Goal: Task Accomplishment & Management: Complete application form

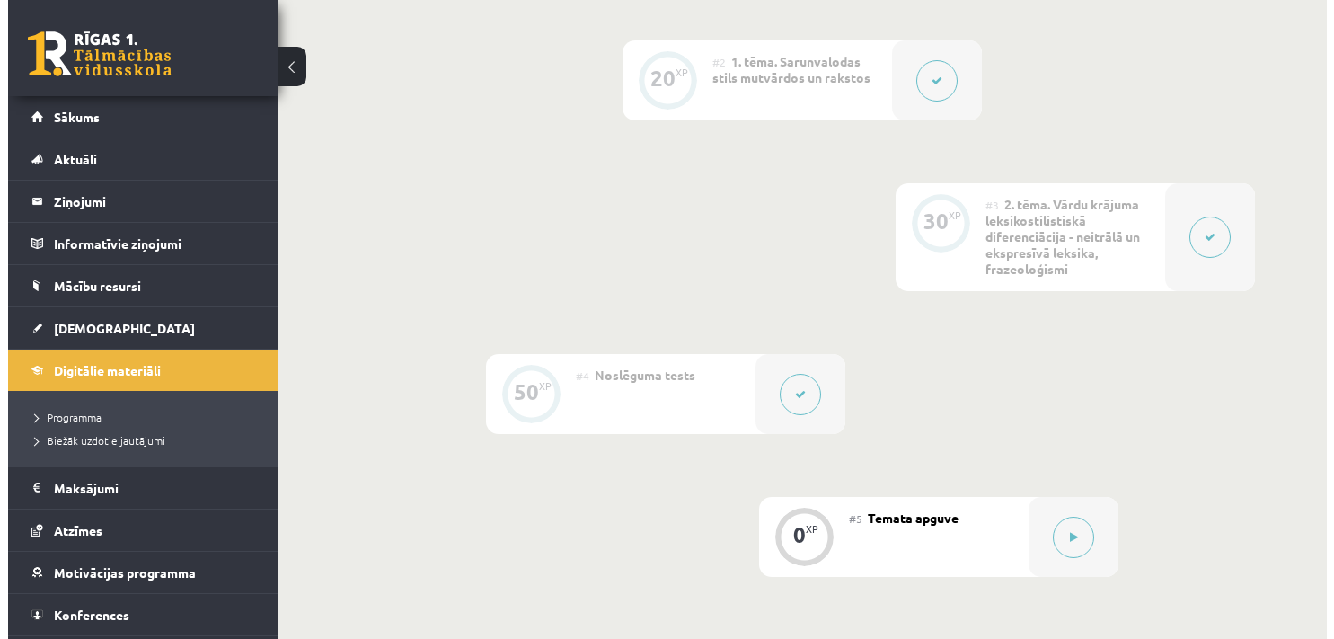
scroll to position [606, 0]
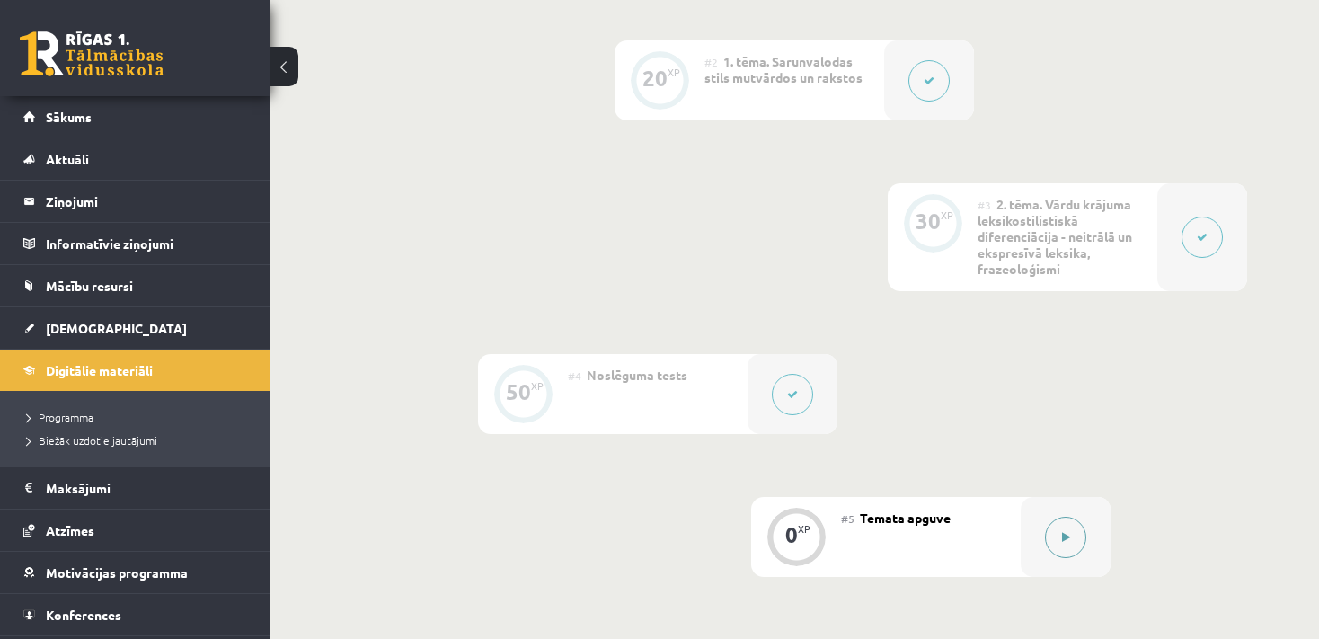
click at [1062, 527] on button at bounding box center [1065, 537] width 41 height 41
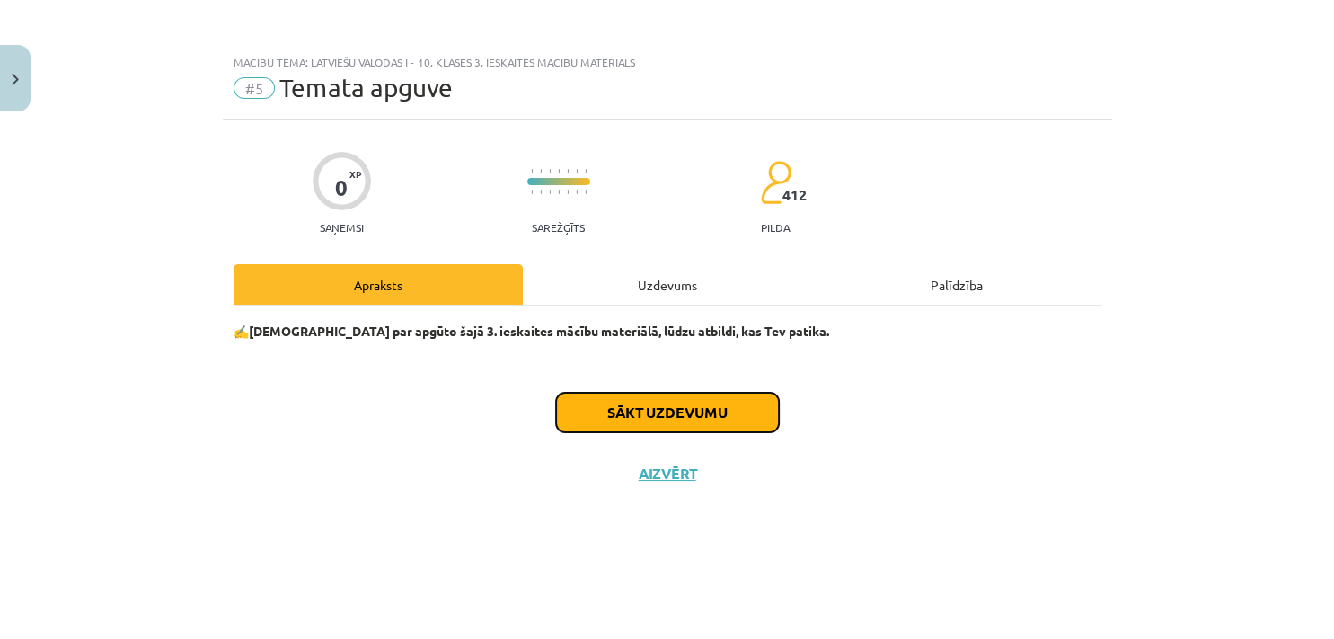
click at [764, 411] on button "Sākt uzdevumu" at bounding box center [667, 413] width 223 height 40
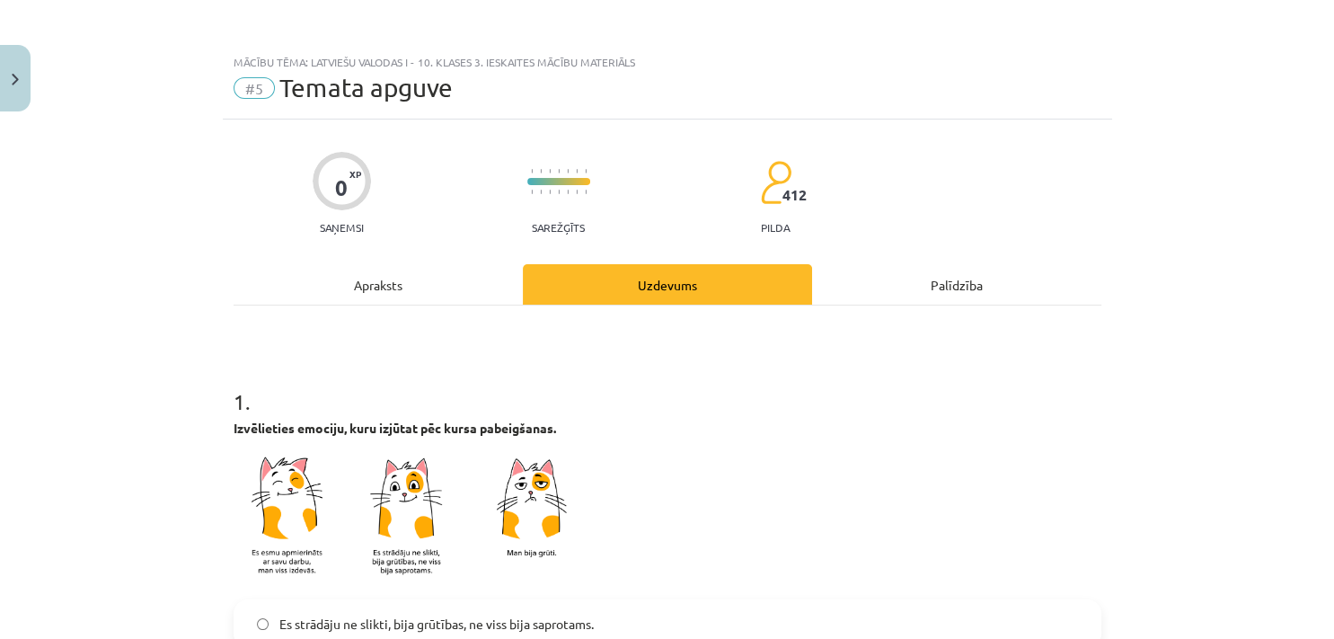
scroll to position [248, 0]
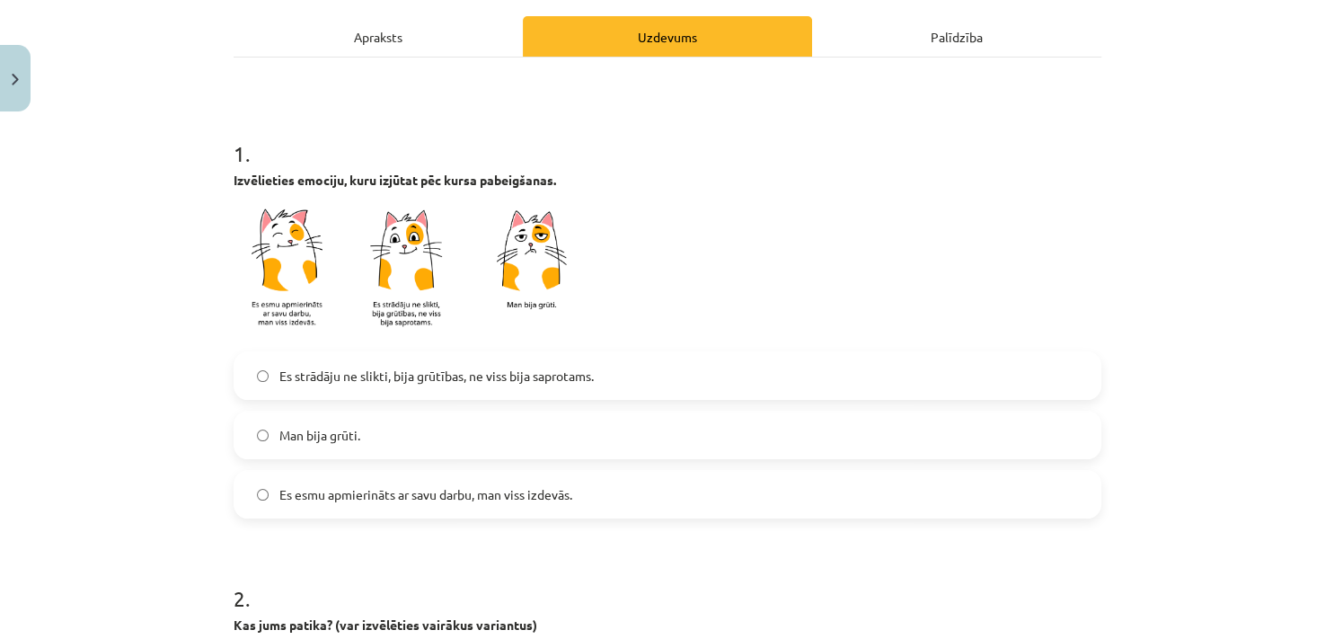
click at [341, 498] on span "Es esmu apmierināts ar savu darbu, man viss izdevās." at bounding box center [425, 494] width 293 height 19
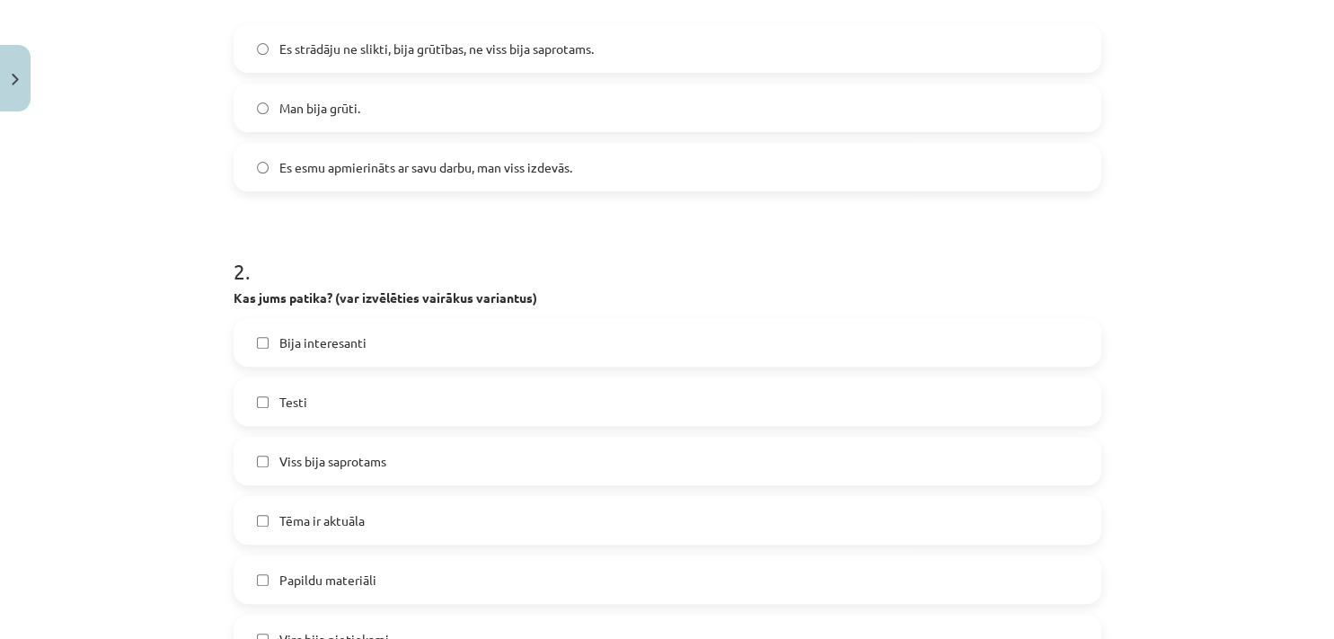
scroll to position [575, 0]
click at [340, 352] on label "Bija interesanti" at bounding box center [667, 342] width 864 height 45
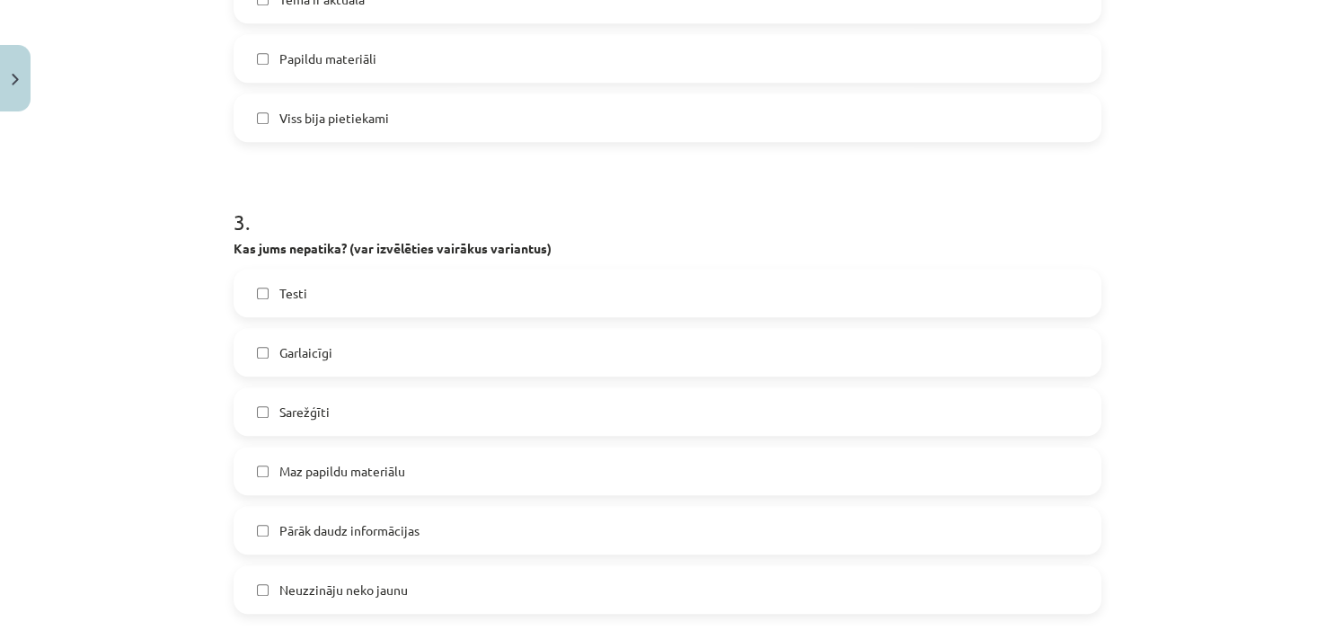
scroll to position [1104, 0]
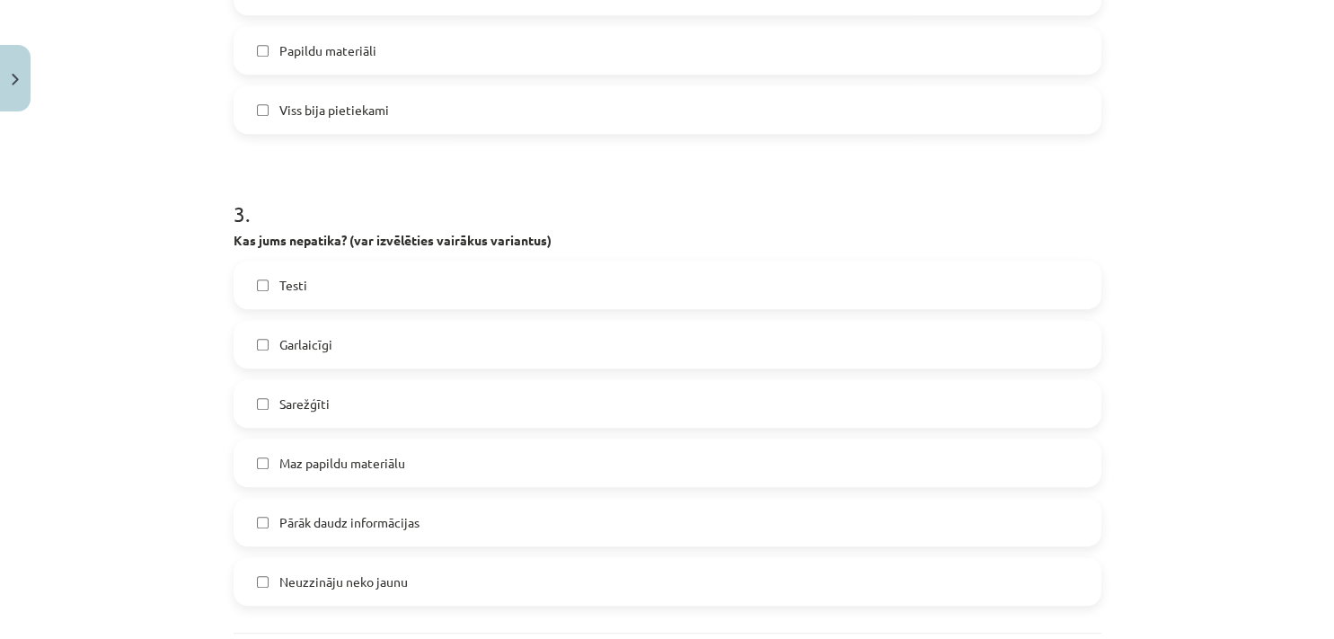
click at [323, 351] on span "Garlaicīgi" at bounding box center [305, 344] width 53 height 19
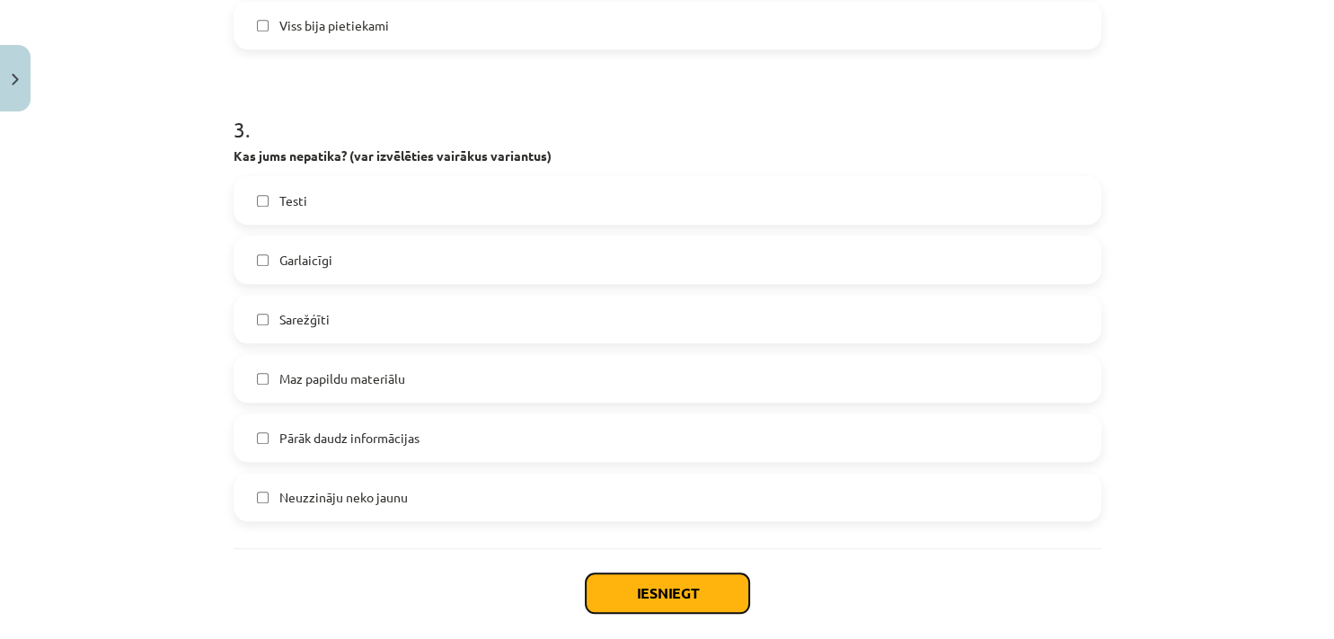
click at [705, 609] on button "Iesniegt" at bounding box center [668, 593] width 164 height 40
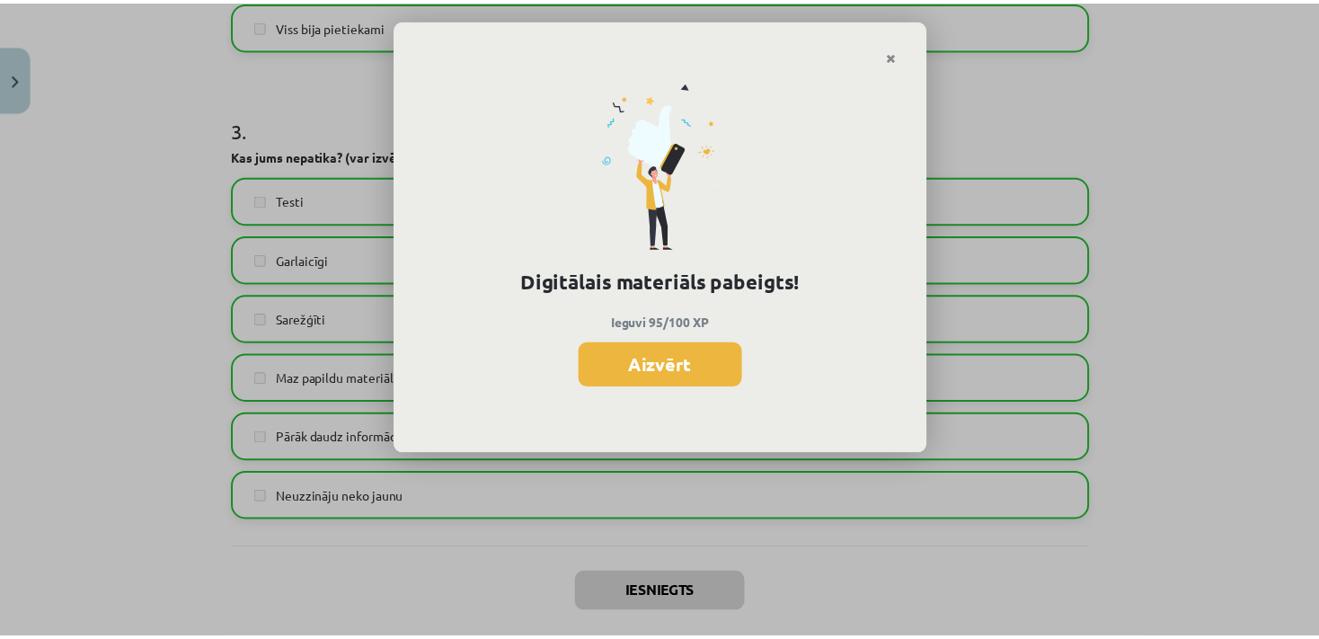
scroll to position [587, 0]
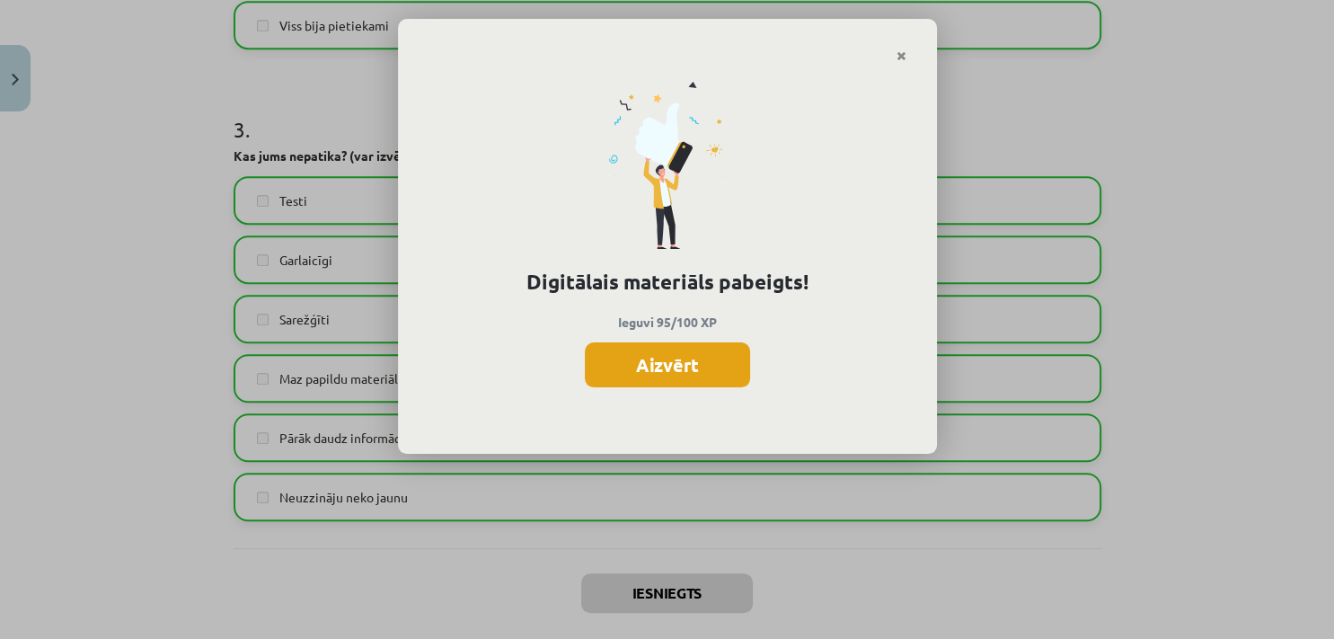
click at [667, 367] on button "Aizvērt" at bounding box center [667, 364] width 165 height 45
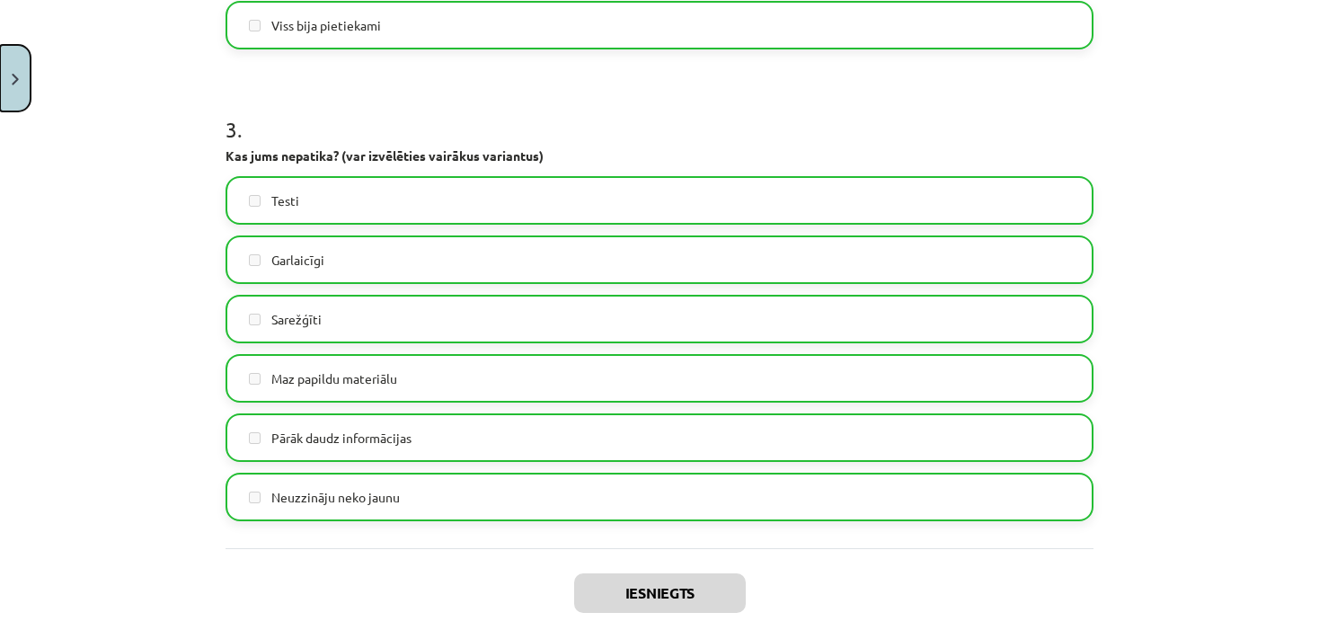
click at [15, 78] on img "Close" at bounding box center [15, 80] width 7 height 12
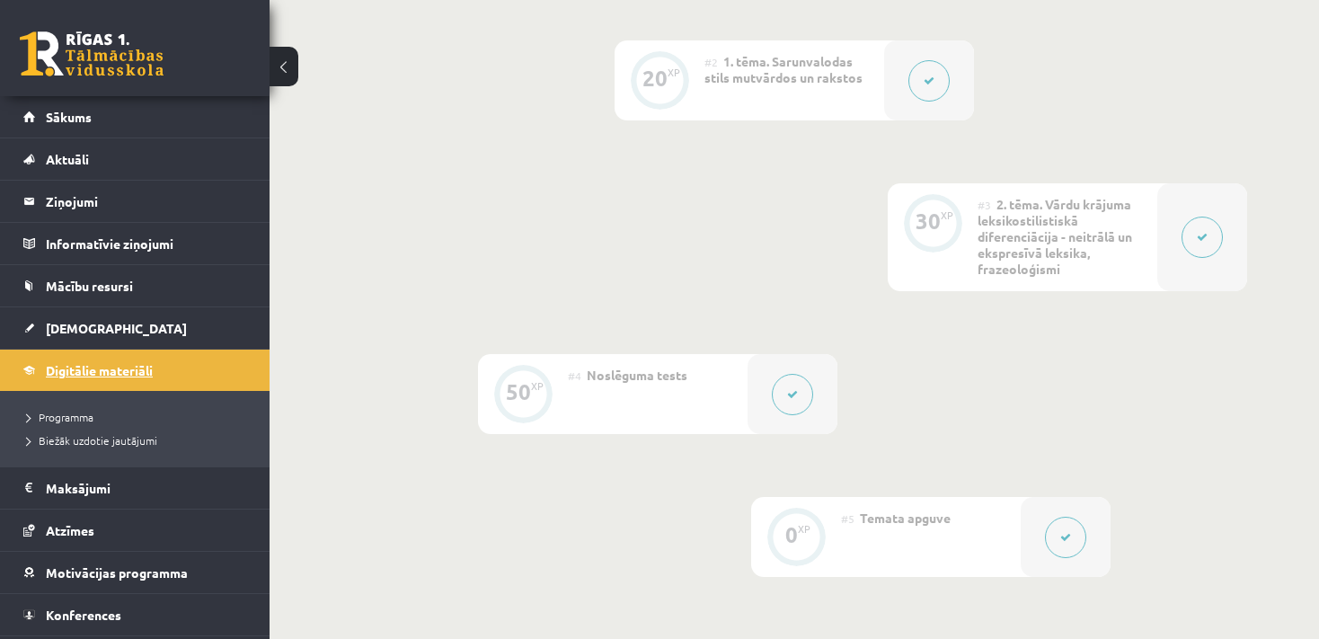
click at [165, 370] on link "Digitālie materiāli" at bounding box center [135, 369] width 224 height 41
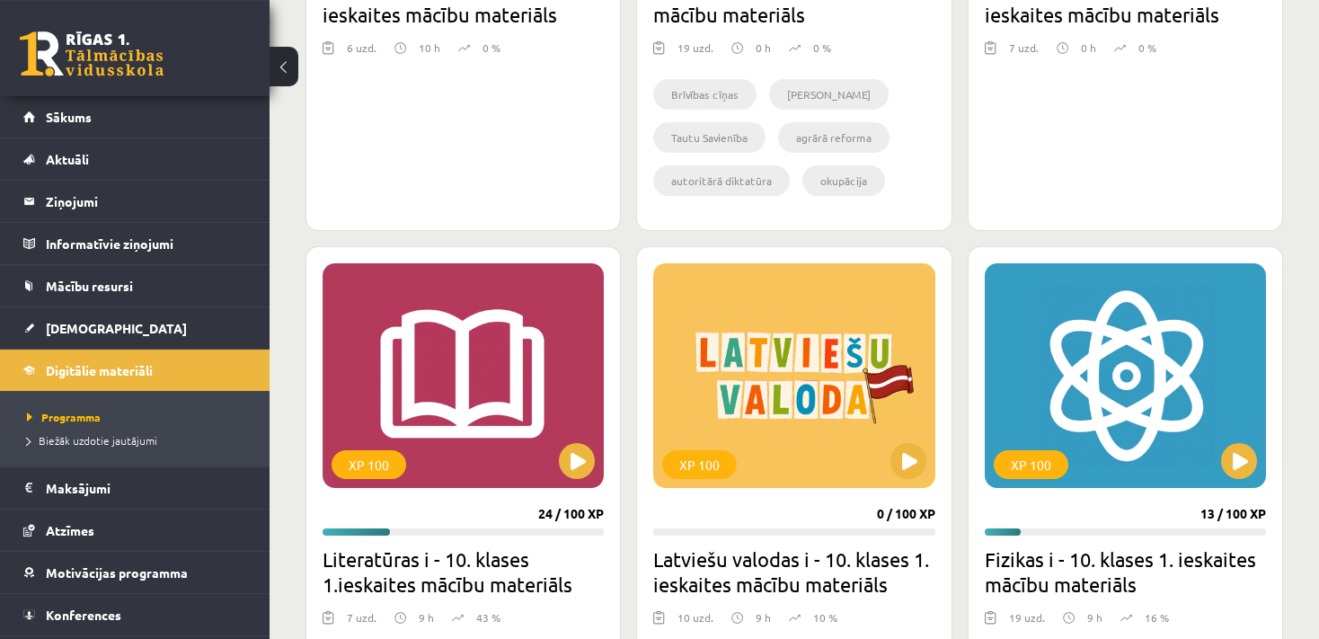
scroll to position [1847, 0]
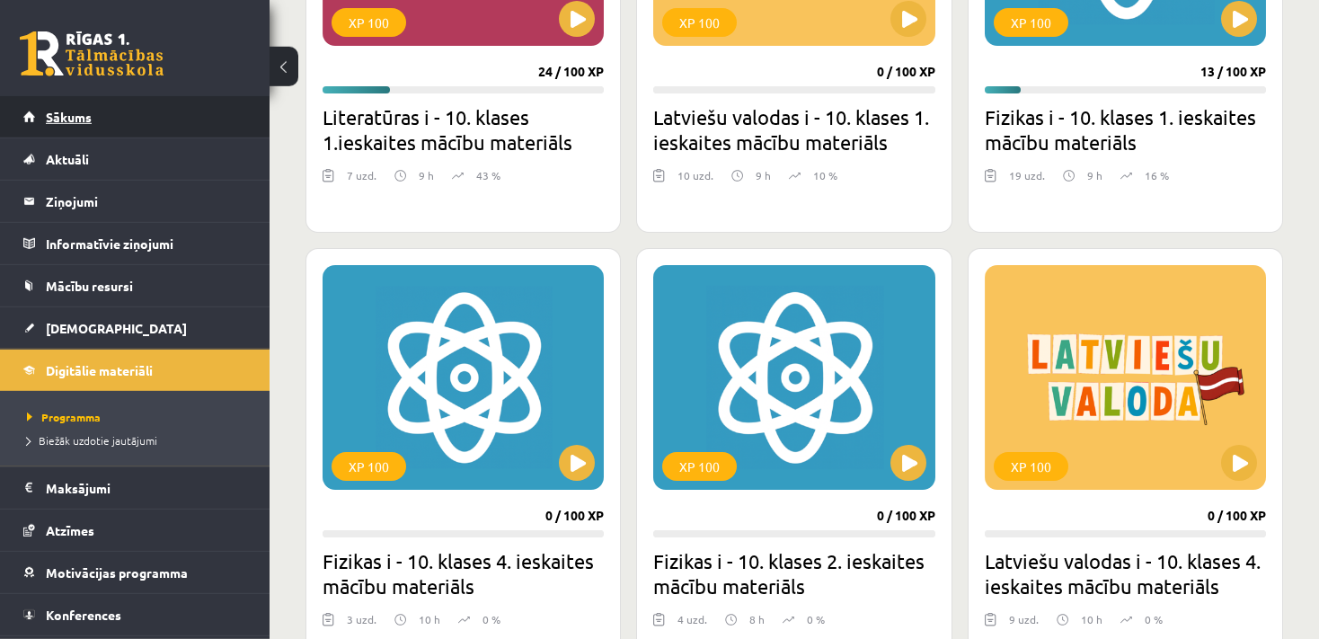
click at [178, 127] on link "Sākums" at bounding box center [135, 116] width 224 height 41
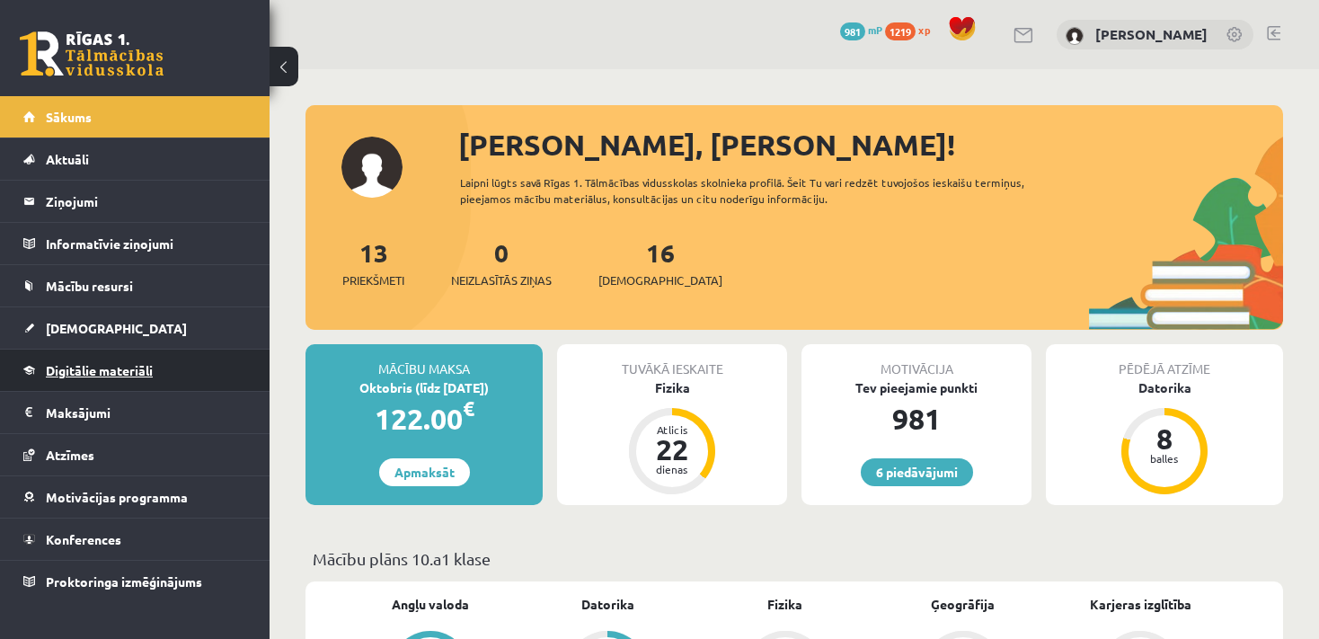
click at [130, 383] on link "Digitālie materiāli" at bounding box center [135, 369] width 224 height 41
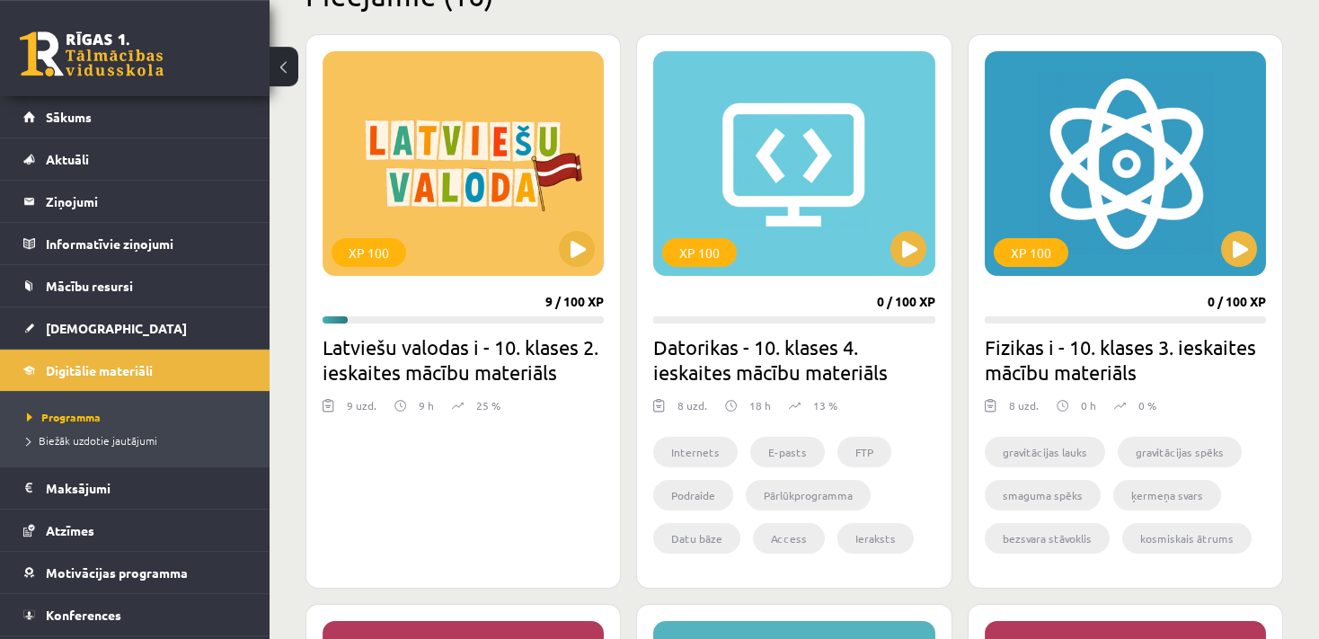
scroll to position [371, 0]
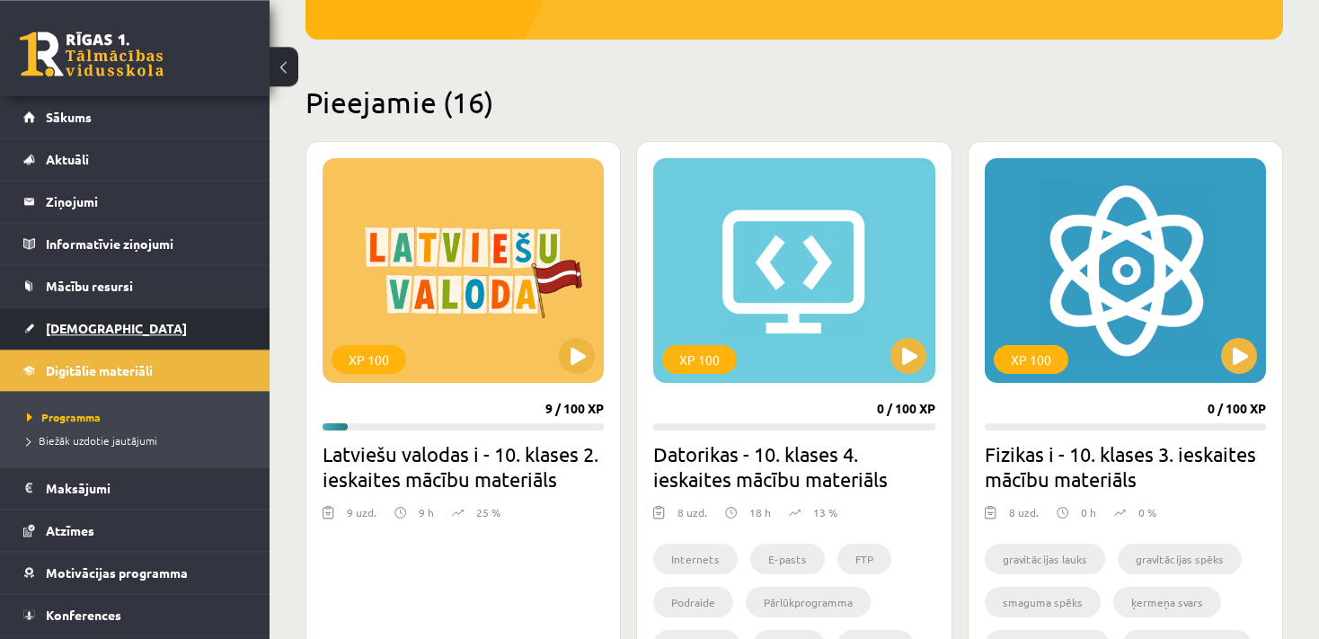
click at [164, 338] on link "[DEMOGRAPHIC_DATA]" at bounding box center [135, 327] width 224 height 41
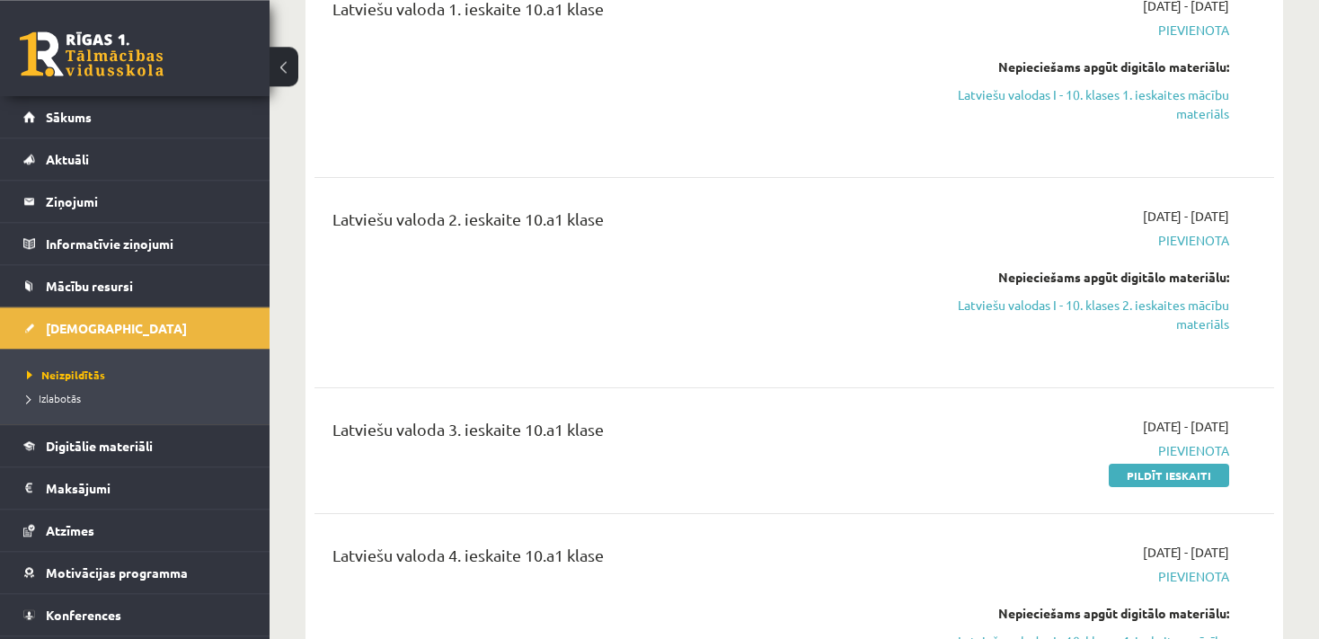
scroll to position [1283, 0]
click at [1166, 474] on link "Pildīt ieskaiti" at bounding box center [1169, 475] width 120 height 23
